Goal: Task Accomplishment & Management: Use online tool/utility

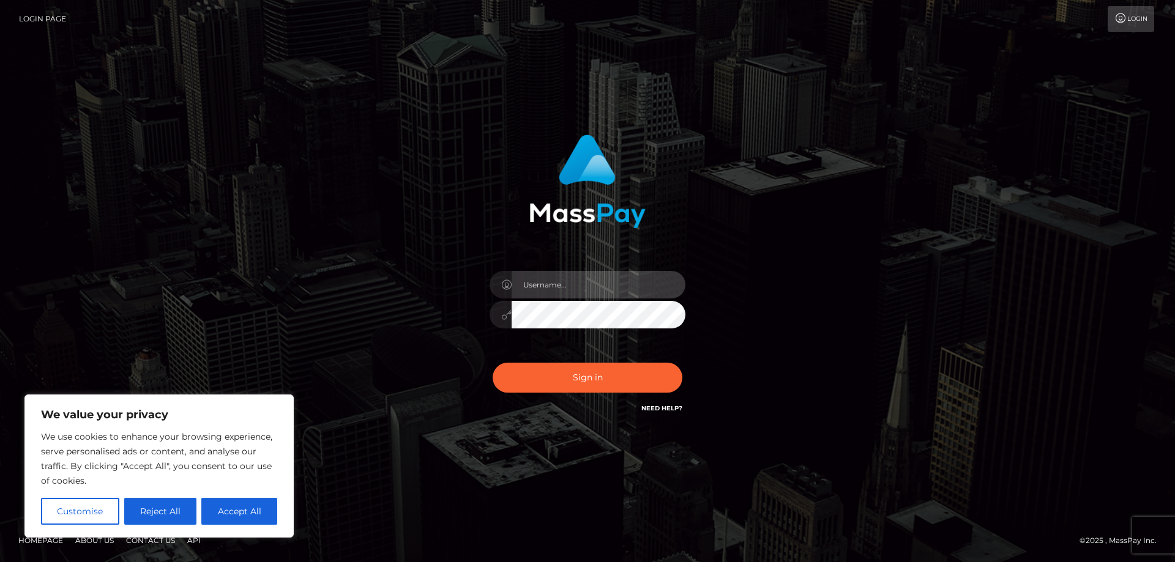
click at [541, 286] on input "text" at bounding box center [599, 285] width 174 height 28
paste input "APteam.medley"
type input "APteam.medley"
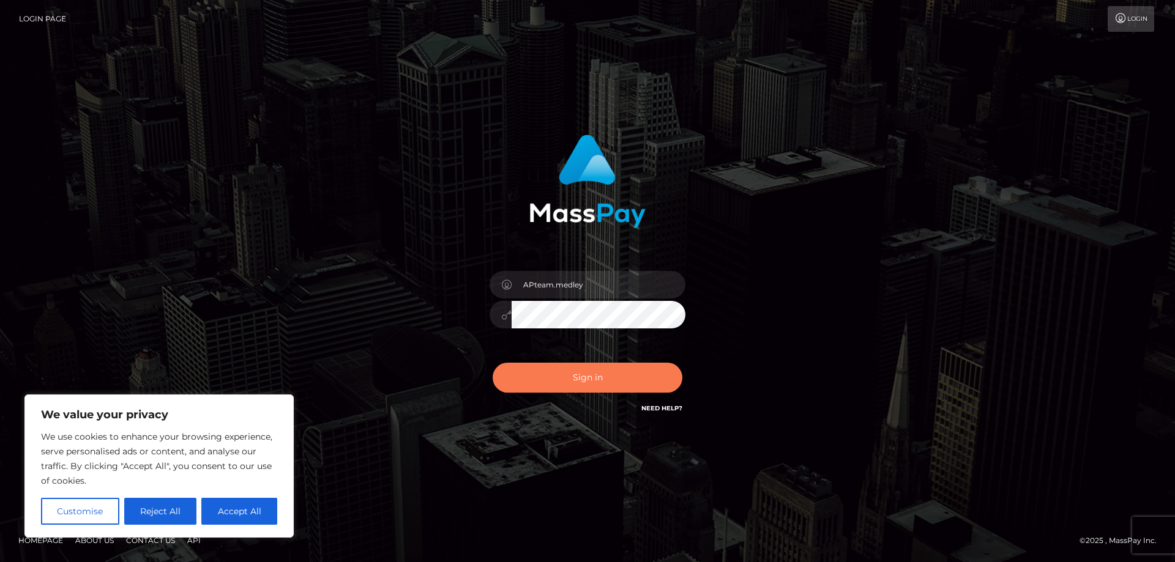
click at [557, 379] on button "Sign in" at bounding box center [588, 378] width 190 height 30
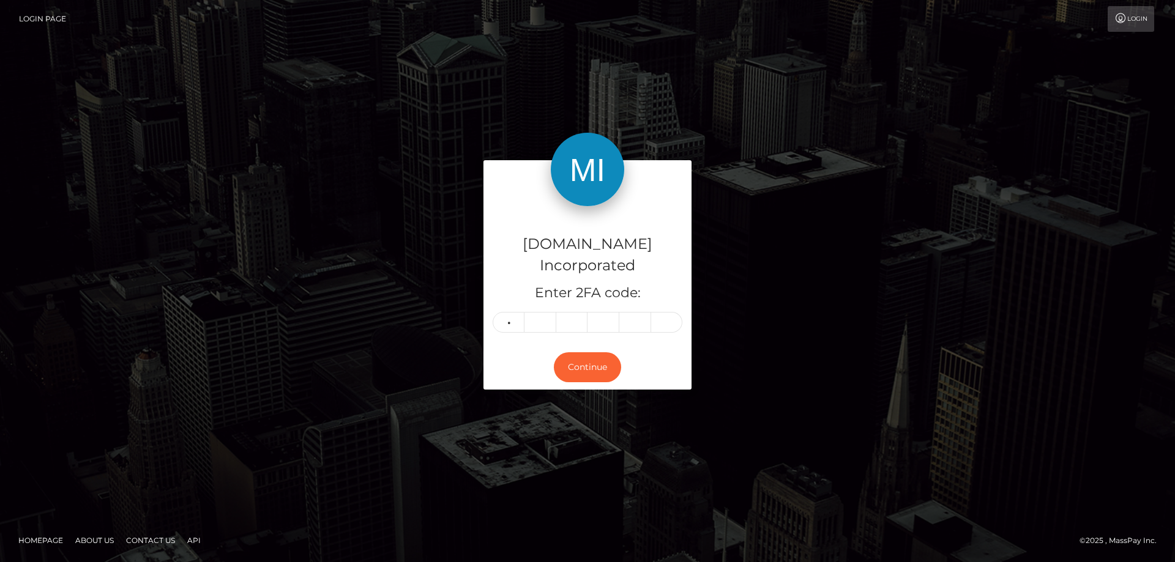
type input "6"
type input "0"
type input "6"
type input "3"
type input "1"
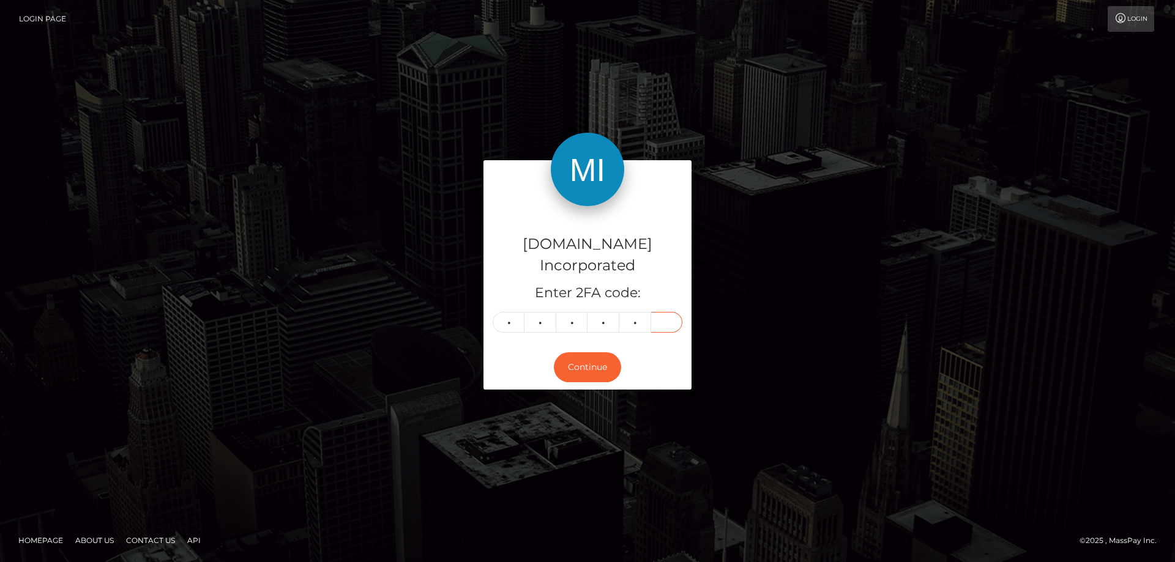
type input "5"
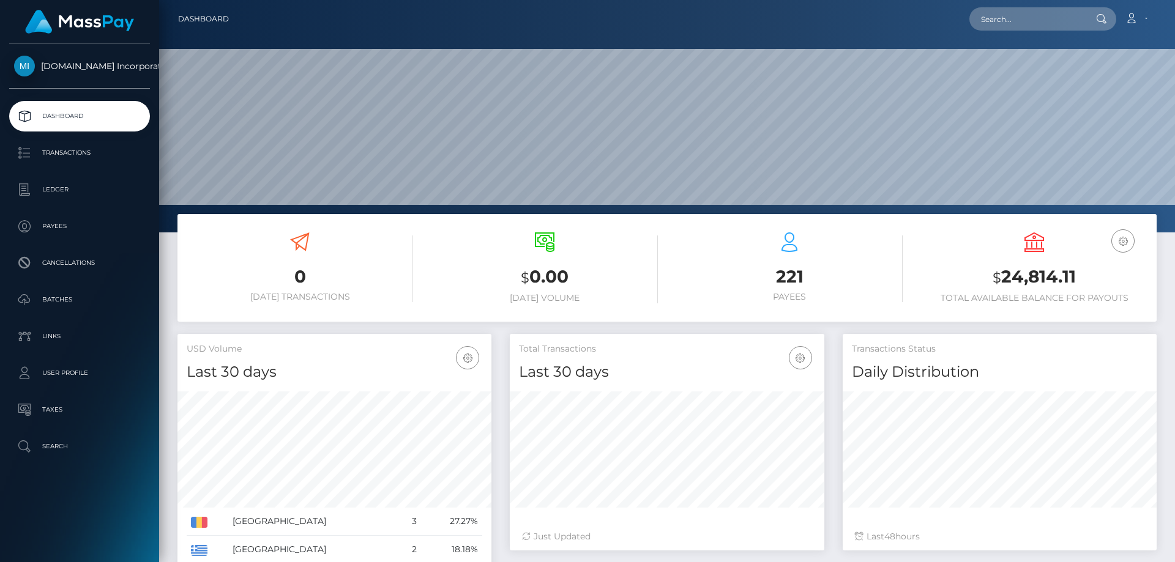
scroll to position [217, 314]
click at [72, 152] on p "Transactions" at bounding box center [79, 153] width 131 height 18
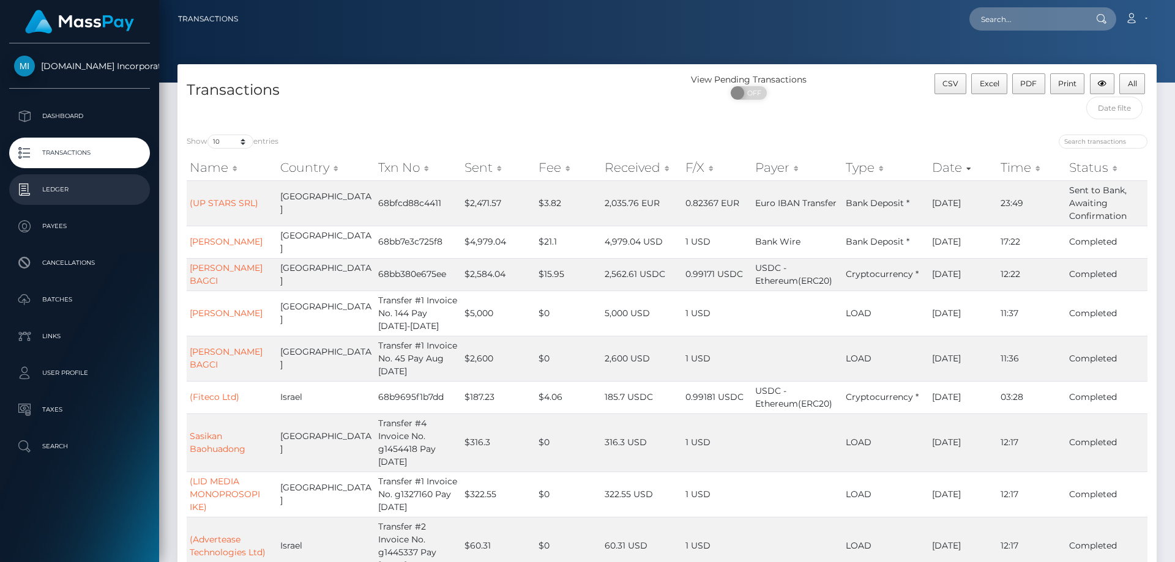
click at [59, 188] on p "Ledger" at bounding box center [79, 189] width 131 height 18
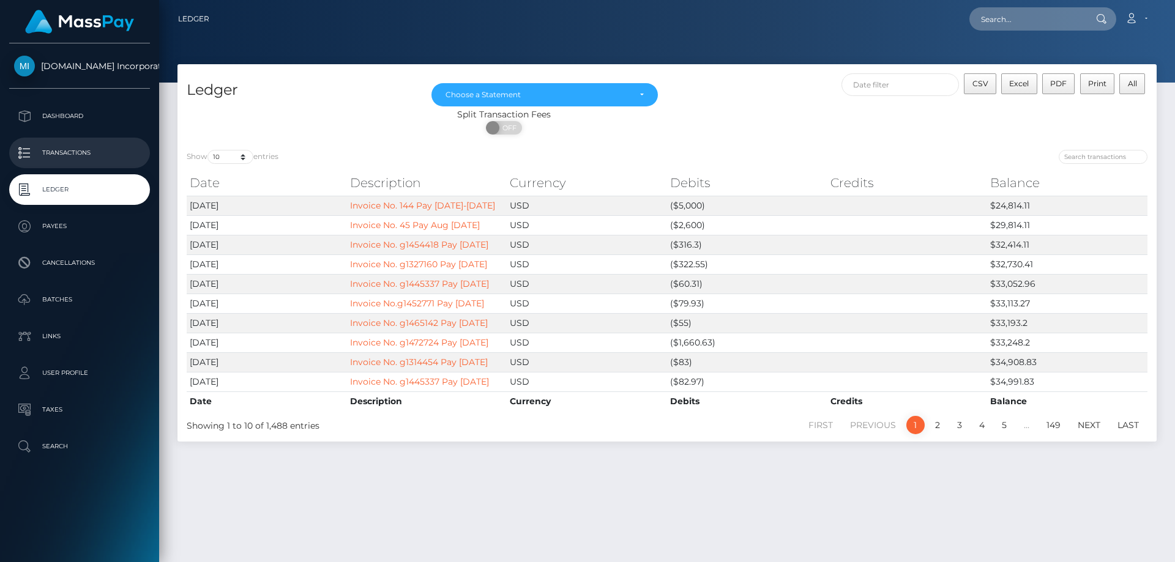
click at [78, 147] on p "Transactions" at bounding box center [79, 153] width 131 height 18
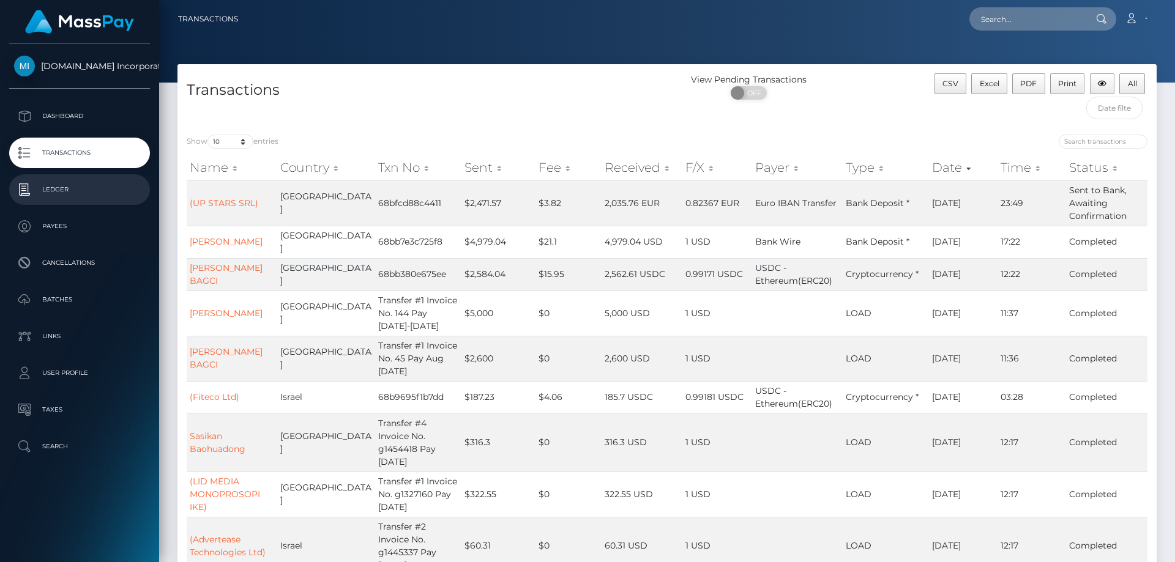
click at [59, 188] on p "Ledger" at bounding box center [79, 189] width 131 height 18
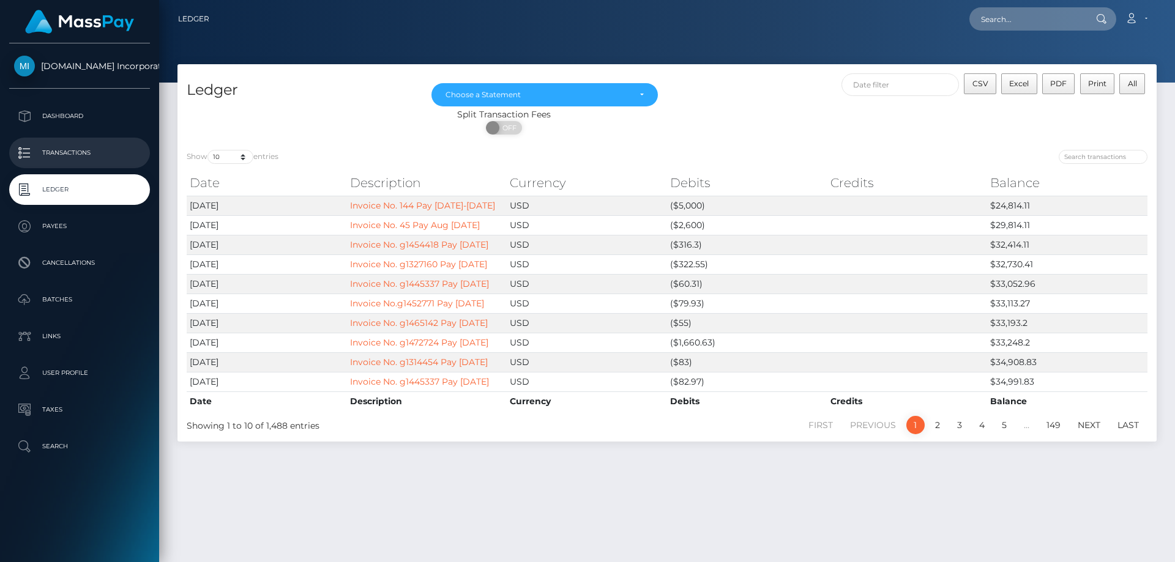
click at [67, 156] on p "Transactions" at bounding box center [79, 153] width 131 height 18
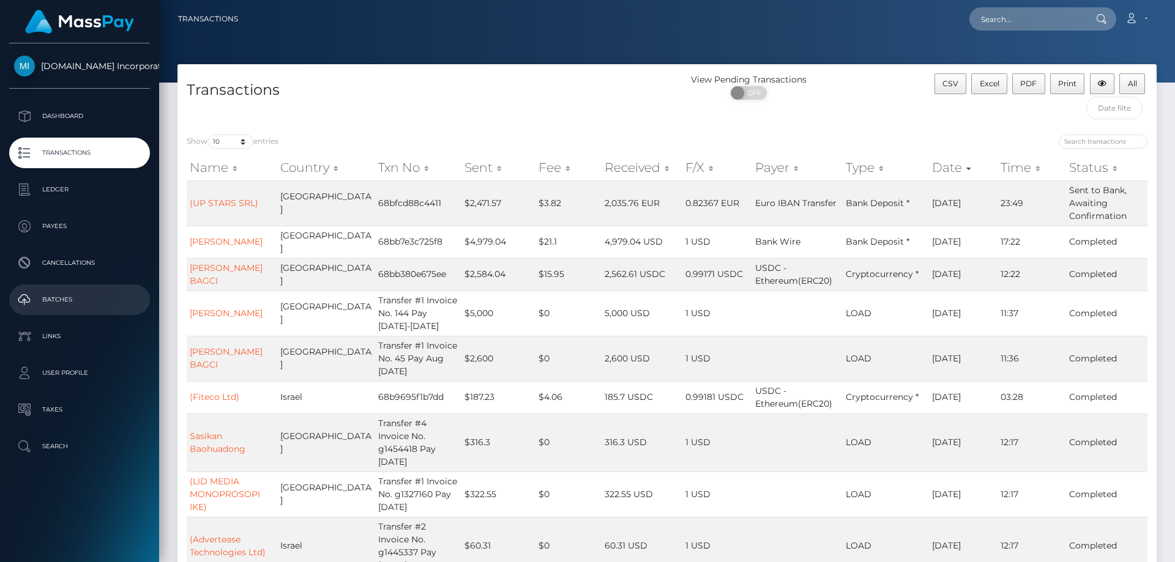
click at [56, 299] on p "Batches" at bounding box center [79, 300] width 131 height 18
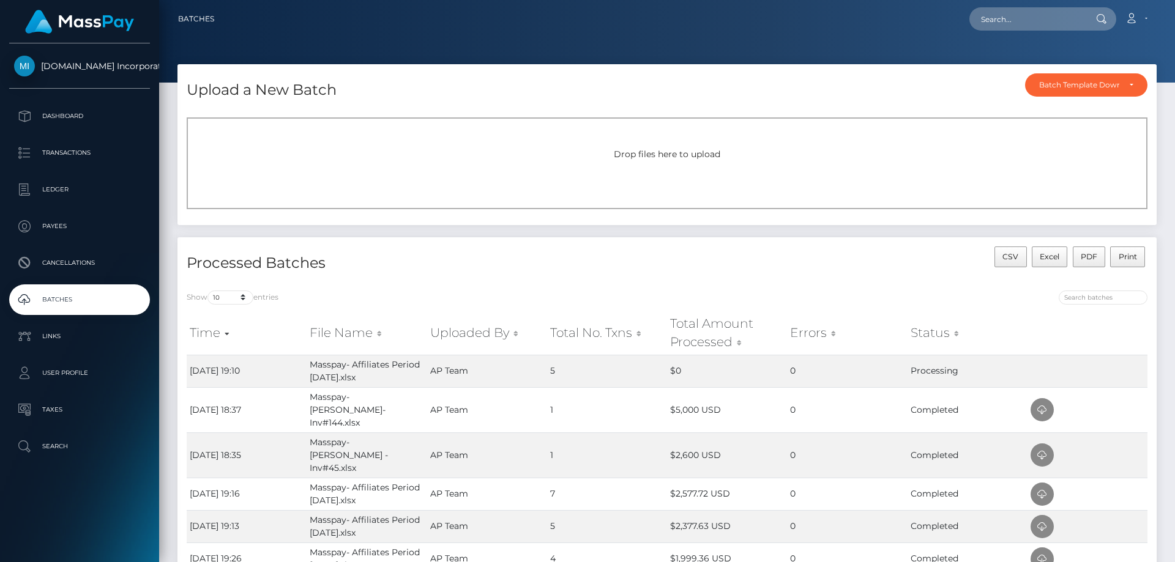
click at [66, 299] on p "Batches" at bounding box center [79, 300] width 131 height 18
click at [512, 374] on td "AP Team" at bounding box center [487, 371] width 120 height 32
click at [63, 152] on p "Transactions" at bounding box center [79, 153] width 131 height 18
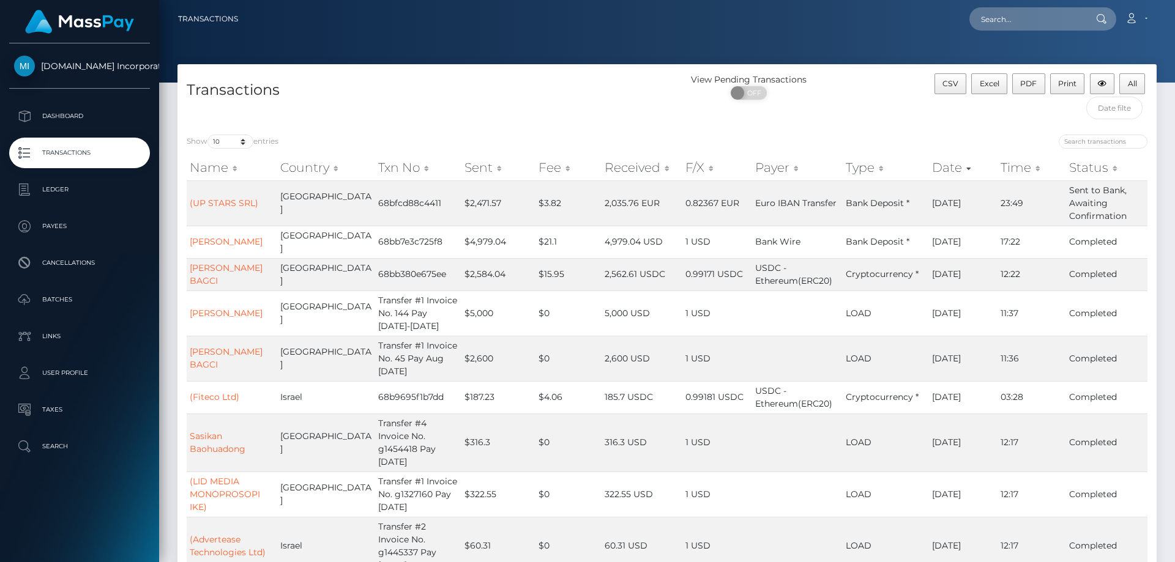
click at [73, 155] on p "Transactions" at bounding box center [79, 153] width 131 height 18
click at [75, 190] on p "Ledger" at bounding box center [79, 189] width 131 height 18
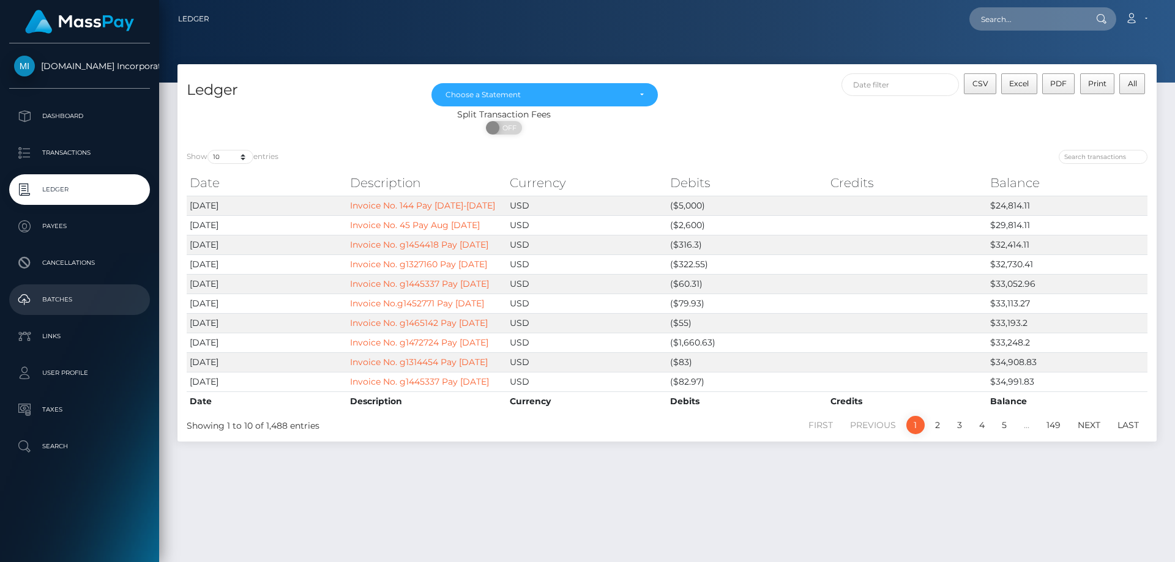
click at [56, 302] on p "Batches" at bounding box center [79, 300] width 131 height 18
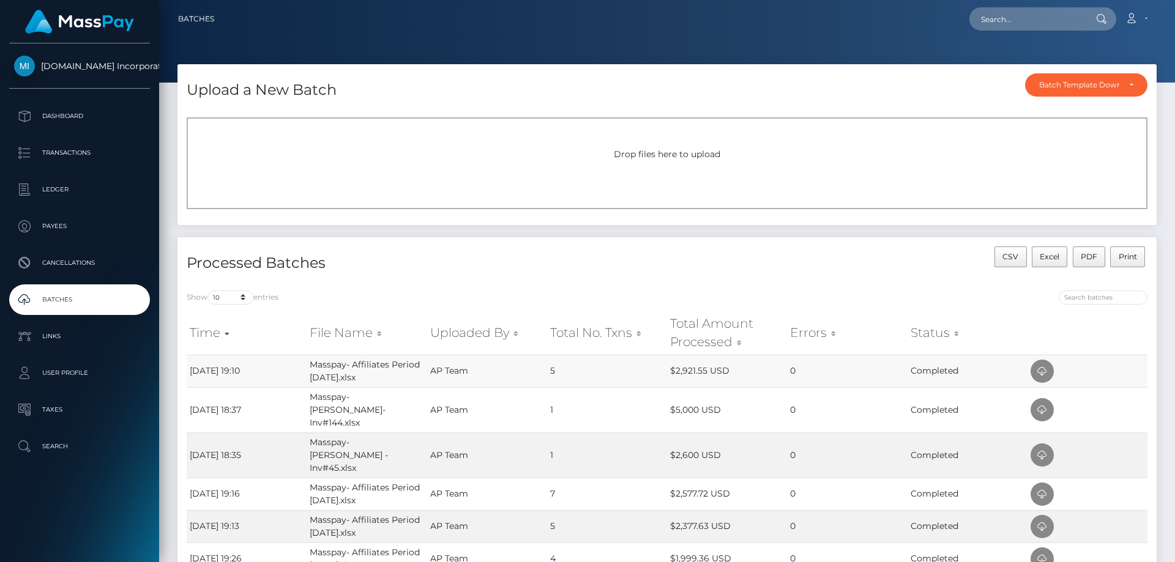
click at [504, 378] on td "AP Team" at bounding box center [487, 371] width 120 height 32
click at [1092, 258] on span "PDF" at bounding box center [1089, 256] width 17 height 9
click at [88, 152] on p "Transactions" at bounding box center [79, 153] width 131 height 18
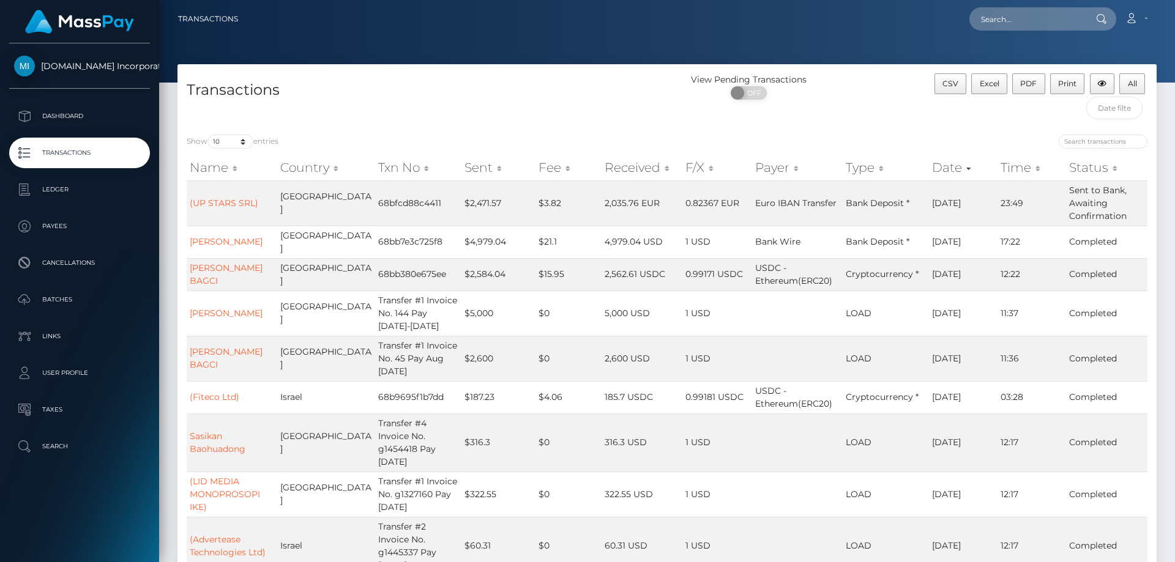
click at [82, 157] on p "Transactions" at bounding box center [79, 153] width 131 height 18
click at [59, 144] on p "Transactions" at bounding box center [79, 153] width 131 height 18
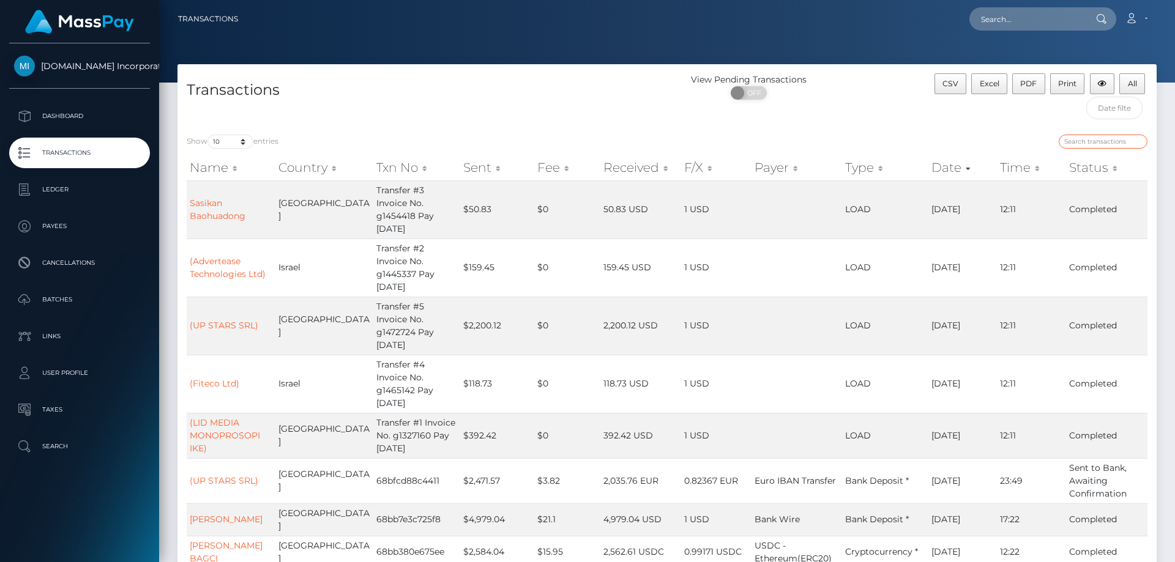
click at [1070, 143] on input "search" at bounding box center [1103, 142] width 89 height 14
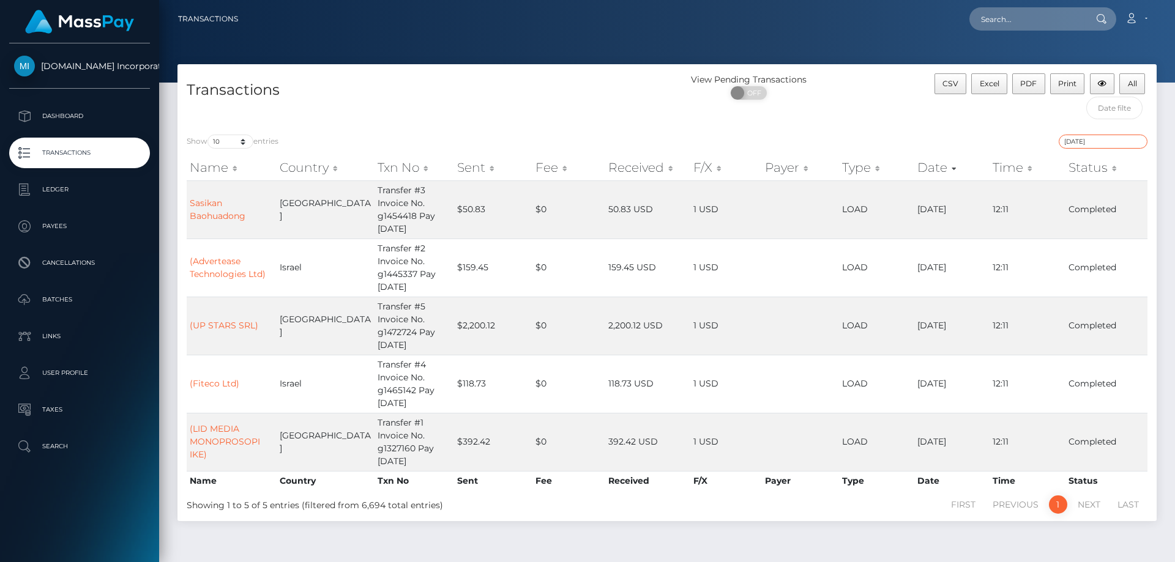
click at [1104, 140] on input "[DATE]" at bounding box center [1103, 142] width 89 height 14
type input "[DATE]"
click at [1024, 80] on span "PDF" at bounding box center [1028, 83] width 17 height 9
click at [1139, 16] on link "Account" at bounding box center [1136, 19] width 36 height 26
click at [1090, 75] on link "Logout" at bounding box center [1107, 78] width 98 height 23
